Goal: Task Accomplishment & Management: Manage account settings

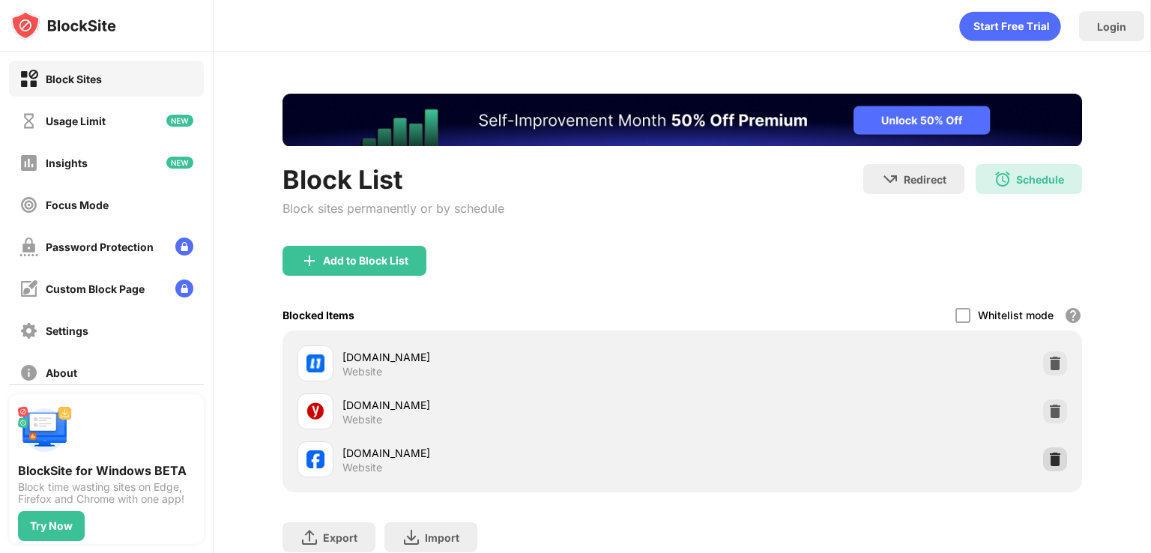
click at [1043, 463] on div at bounding box center [1055, 459] width 24 height 24
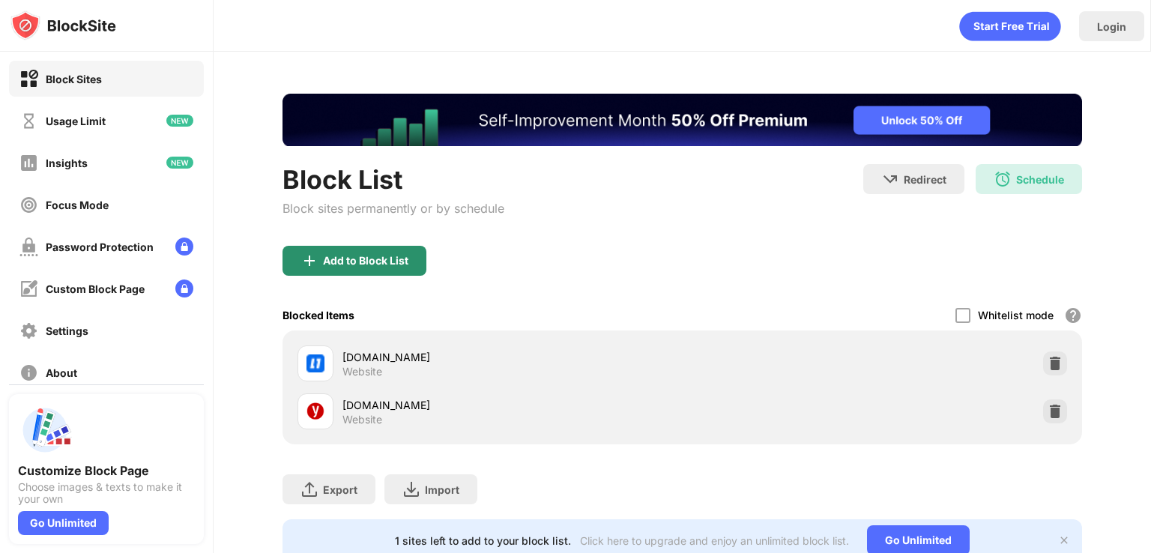
click at [357, 281] on div "Add to Block List" at bounding box center [681, 273] width 799 height 54
click at [357, 270] on div "Add to Block List" at bounding box center [354, 261] width 144 height 30
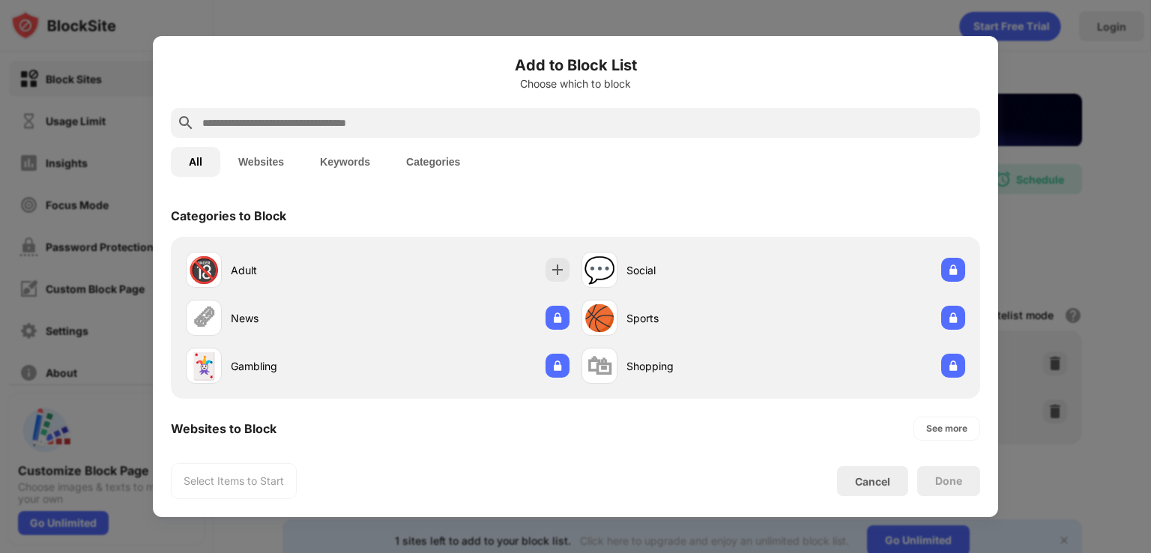
click at [364, 121] on input "text" at bounding box center [587, 123] width 773 height 18
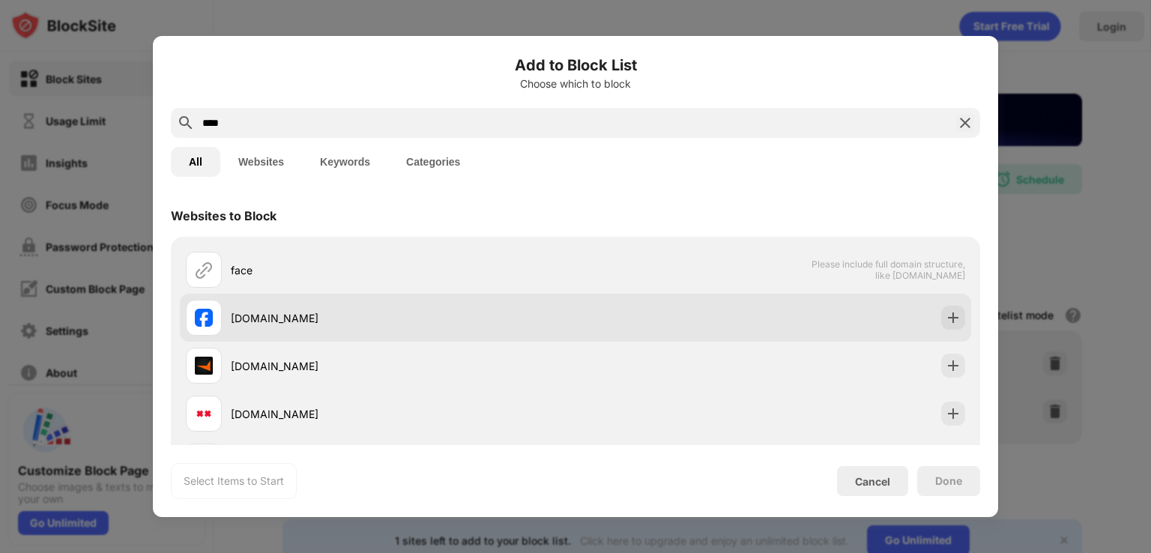
type input "****"
click at [941, 318] on div at bounding box center [953, 318] width 24 height 24
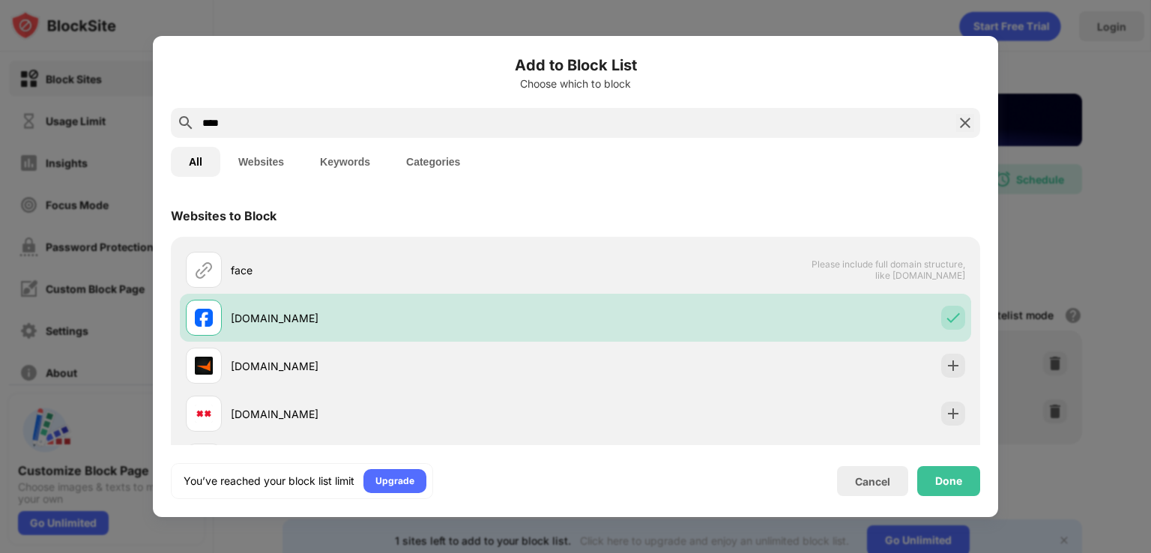
click at [945, 477] on div "Done" at bounding box center [948, 481] width 27 height 12
